Goal: Find specific page/section: Find specific page/section

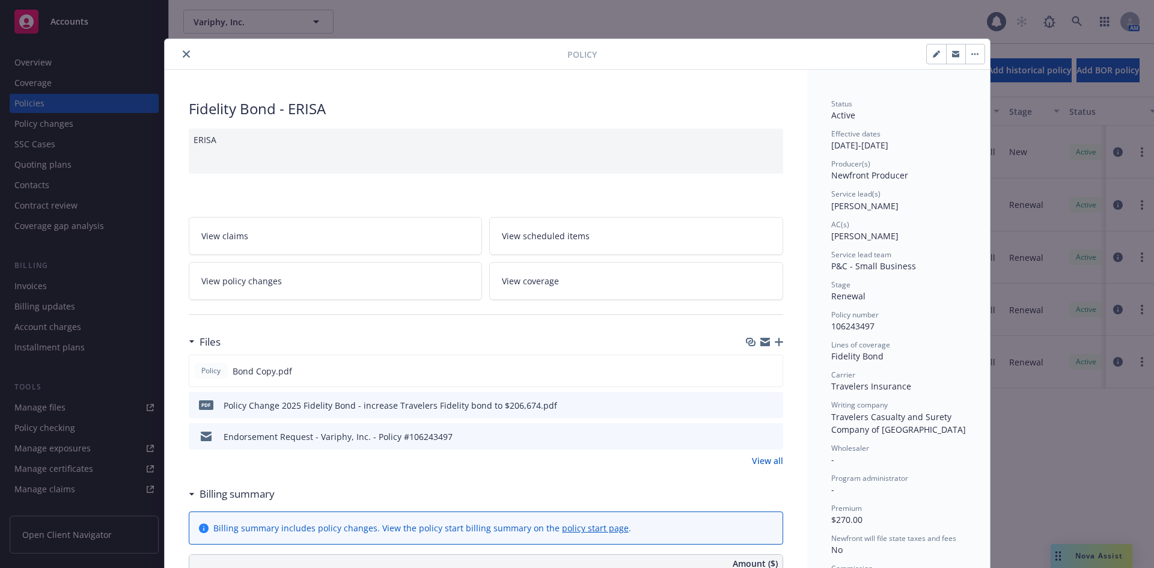
scroll to position [36, 0]
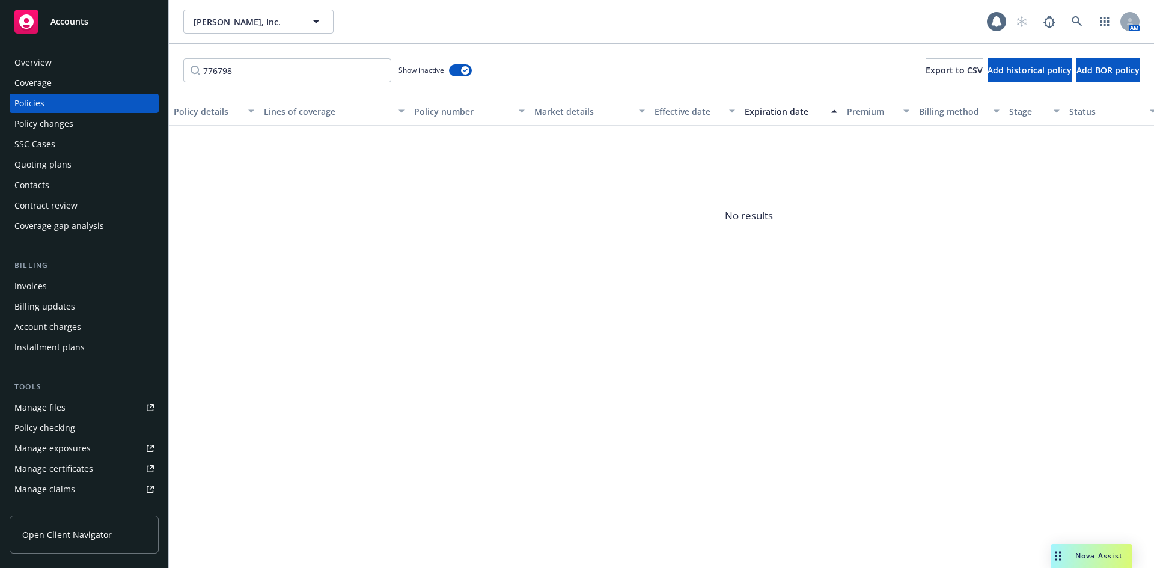
click at [136, 25] on div "Accounts" at bounding box center [83, 22] width 139 height 24
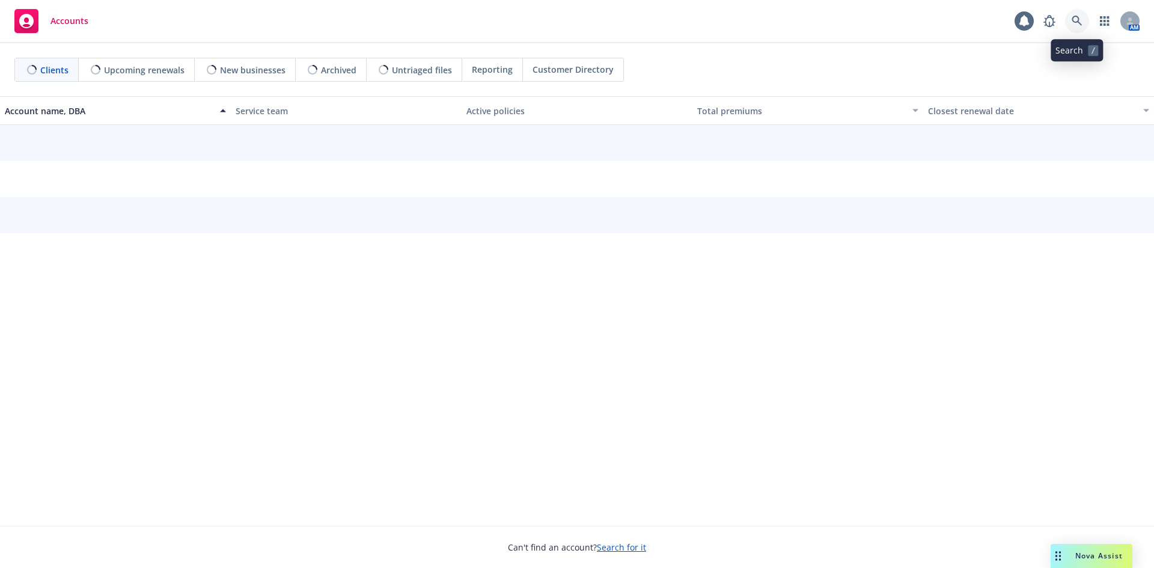
click at [1073, 18] on icon at bounding box center [1077, 21] width 10 height 10
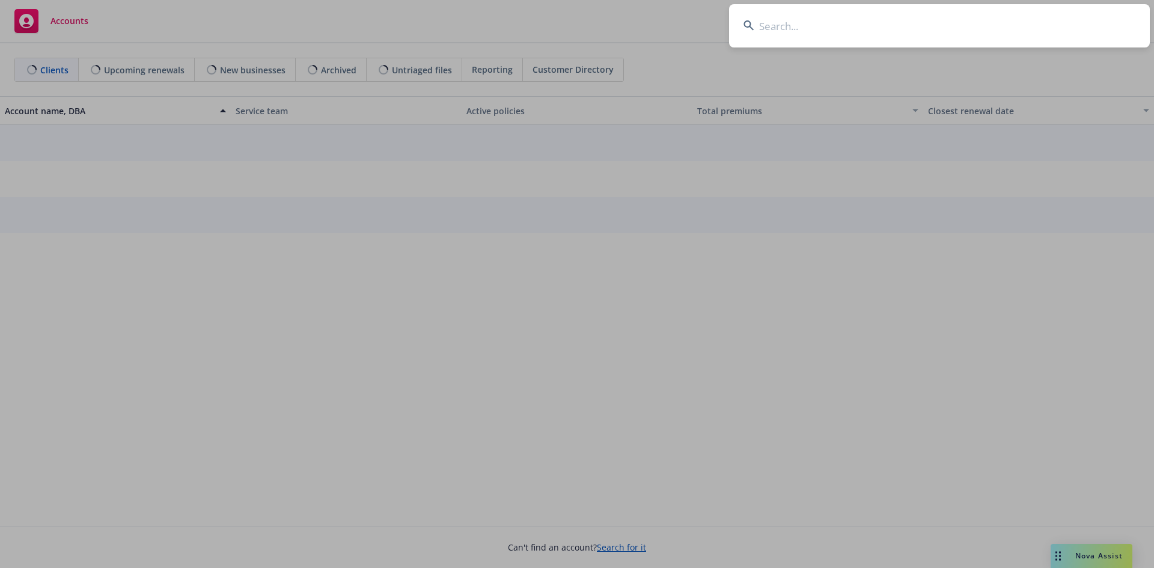
type input "57BDDIX2123"
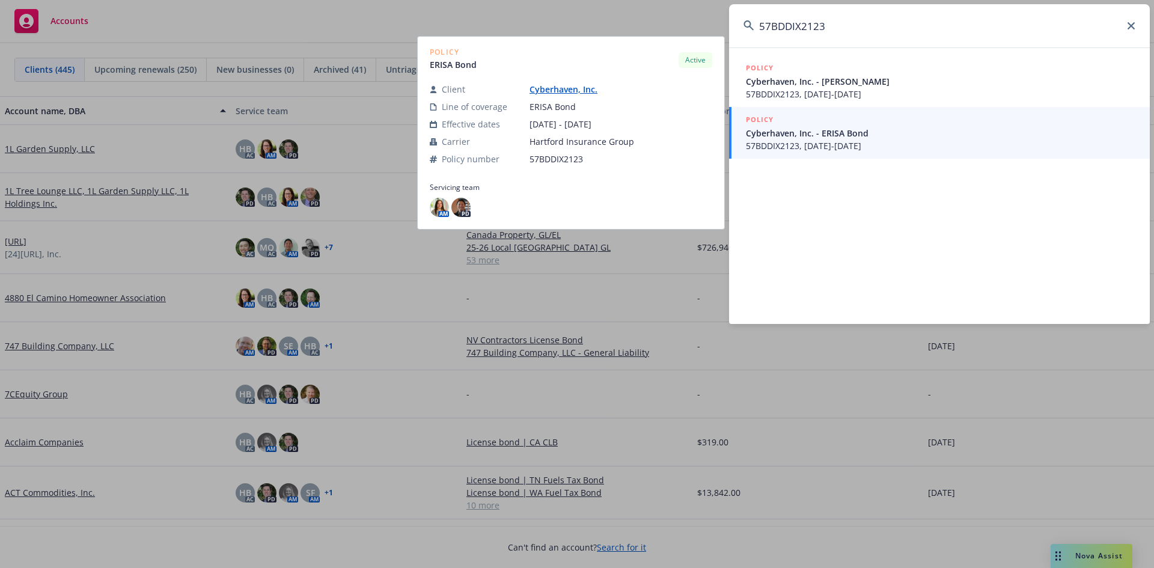
click at [937, 147] on span "57BDDIX2123, [DATE]-[DATE]" at bounding box center [941, 145] width 390 height 13
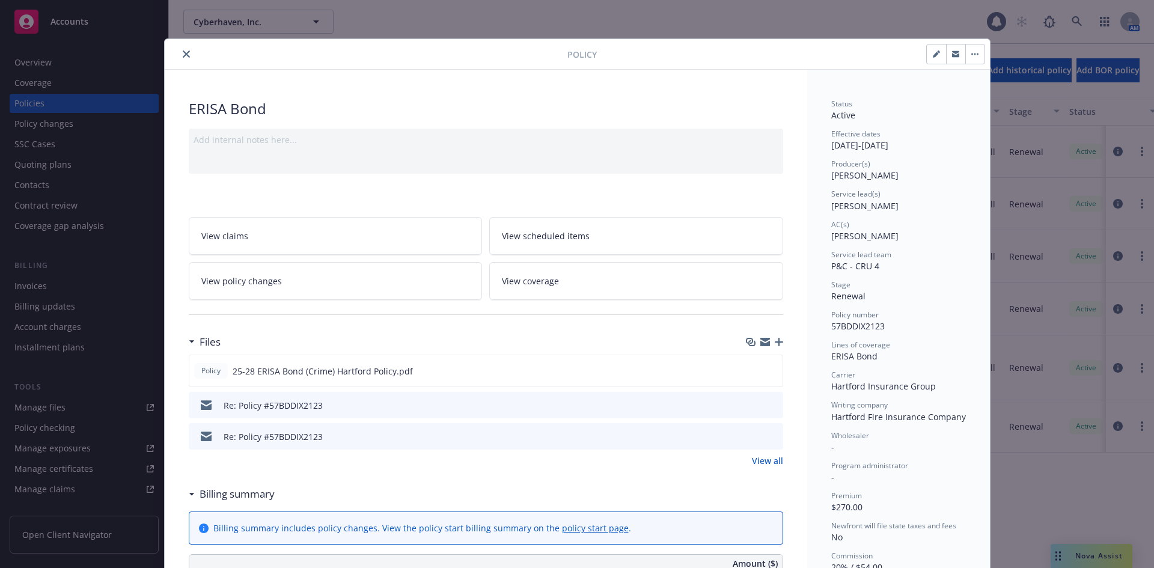
click at [183, 54] on icon "close" at bounding box center [186, 53] width 7 height 7
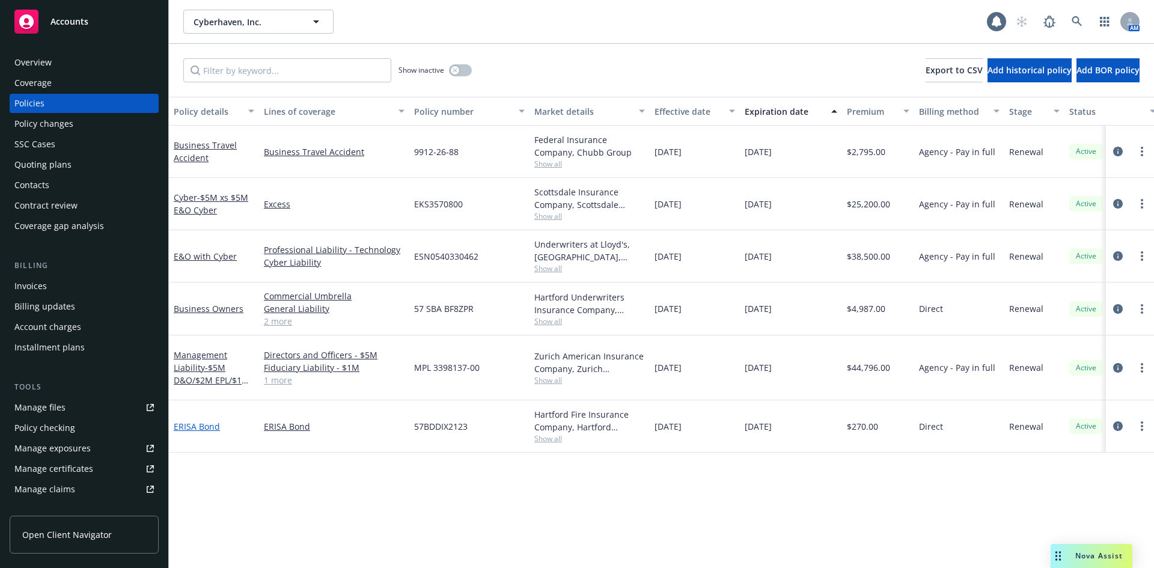
click at [205, 421] on link "ERISA Bond" at bounding box center [197, 426] width 46 height 11
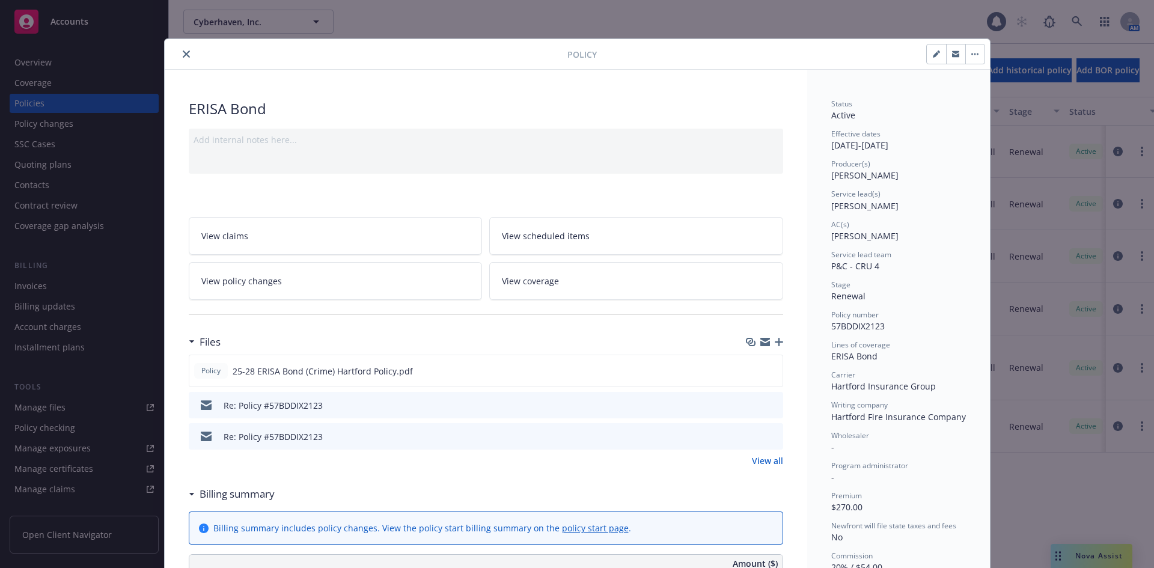
scroll to position [36, 0]
